Goal: Answer question/provide support

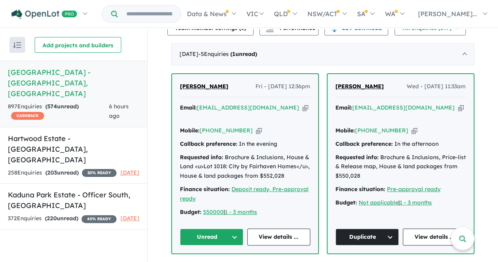
scroll to position [321, 0]
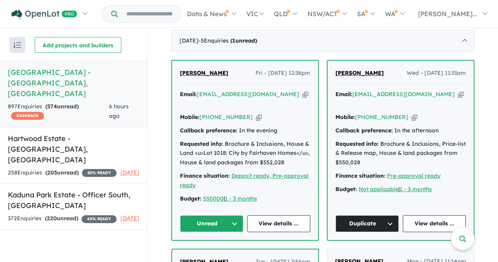
click at [216, 222] on button "Unread" at bounding box center [211, 223] width 63 height 17
click at [216, 252] on button "Assigned" at bounding box center [214, 260] width 68 height 18
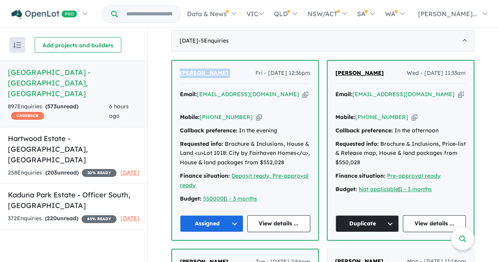
drag, startPoint x: 238, startPoint y: 69, endPoint x: 175, endPoint y: 69, distance: 62.2
click at [175, 69] on div "[PERSON_NAME] Fri - [DATE] 12:36pm Email: [EMAIL_ADDRESS][DOMAIN_NAME] Copied! …" at bounding box center [245, 150] width 146 height 179
copy span "[PERSON_NAME]"
click at [275, 218] on link "View details ..." at bounding box center [278, 223] width 63 height 17
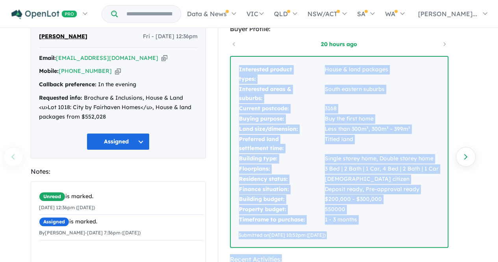
scroll to position [35, 0]
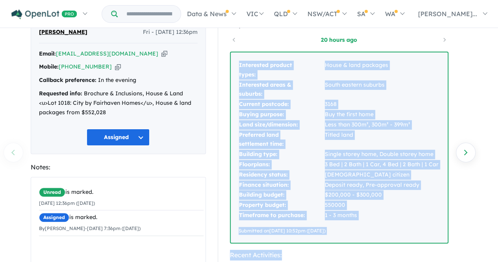
drag, startPoint x: 236, startPoint y: 97, endPoint x: 368, endPoint y: 227, distance: 185.3
click at [368, 227] on div "Interested product types: House & land packages Interested areas & suburbs: Sou…" at bounding box center [339, 147] width 217 height 190
copy div "Interested product types: House & land packages Interested areas & suburbs: Sou…"
